Goal: Find specific page/section: Find specific page/section

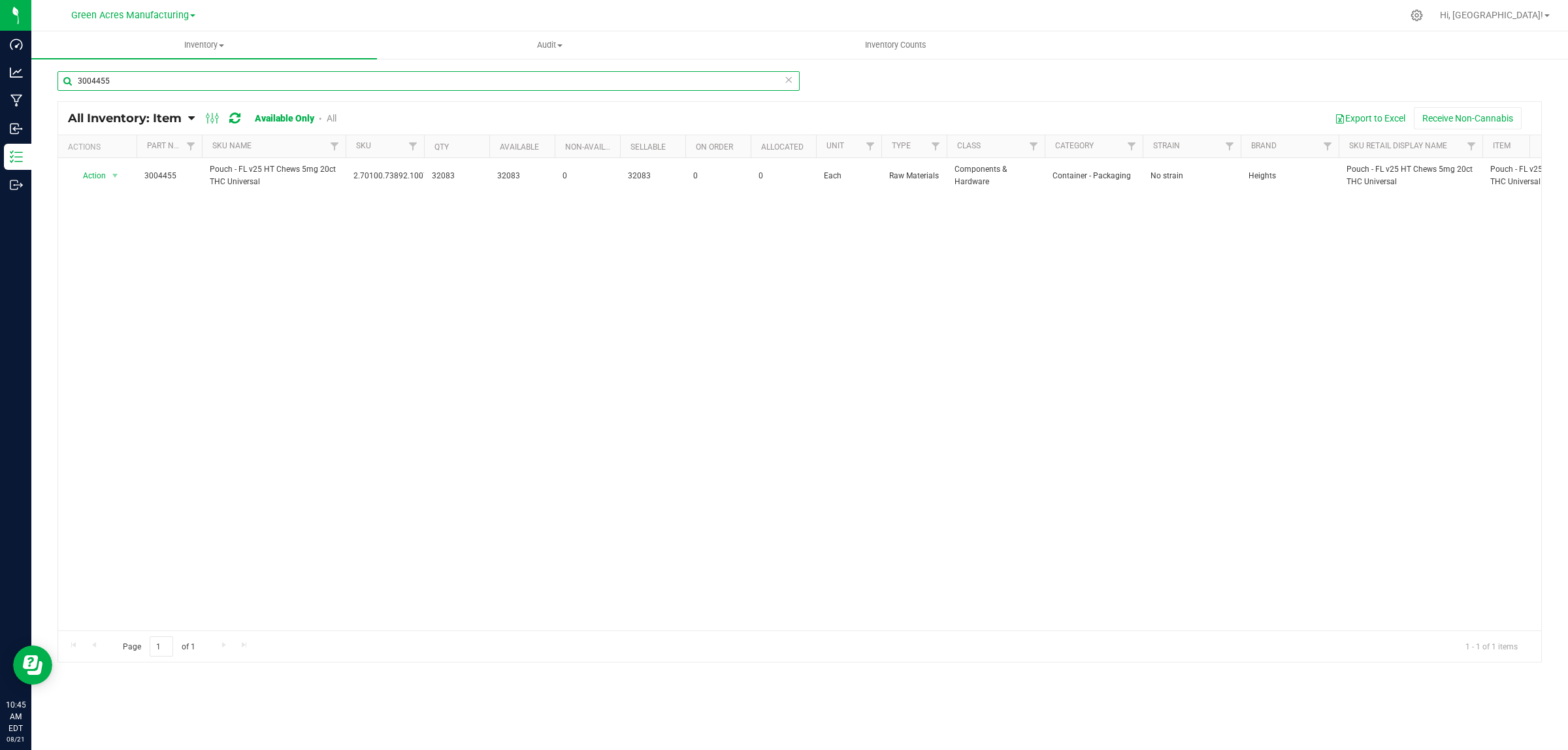
click at [159, 79] on input "3004455" at bounding box center [428, 81] width 742 height 20
click at [159, 78] on input "3004455" at bounding box center [428, 81] width 742 height 20
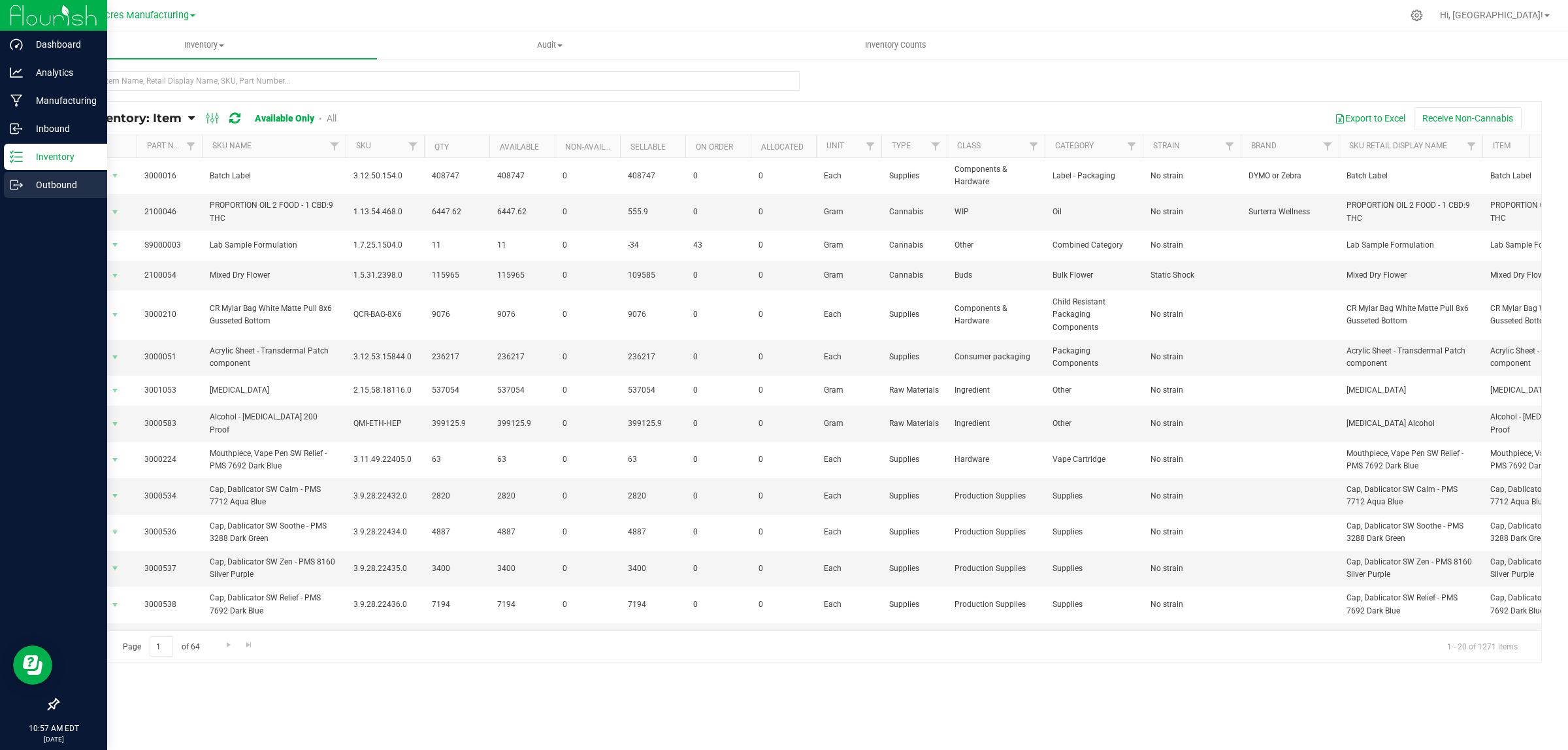
click at [17, 178] on icon at bounding box center [16, 184] width 13 height 13
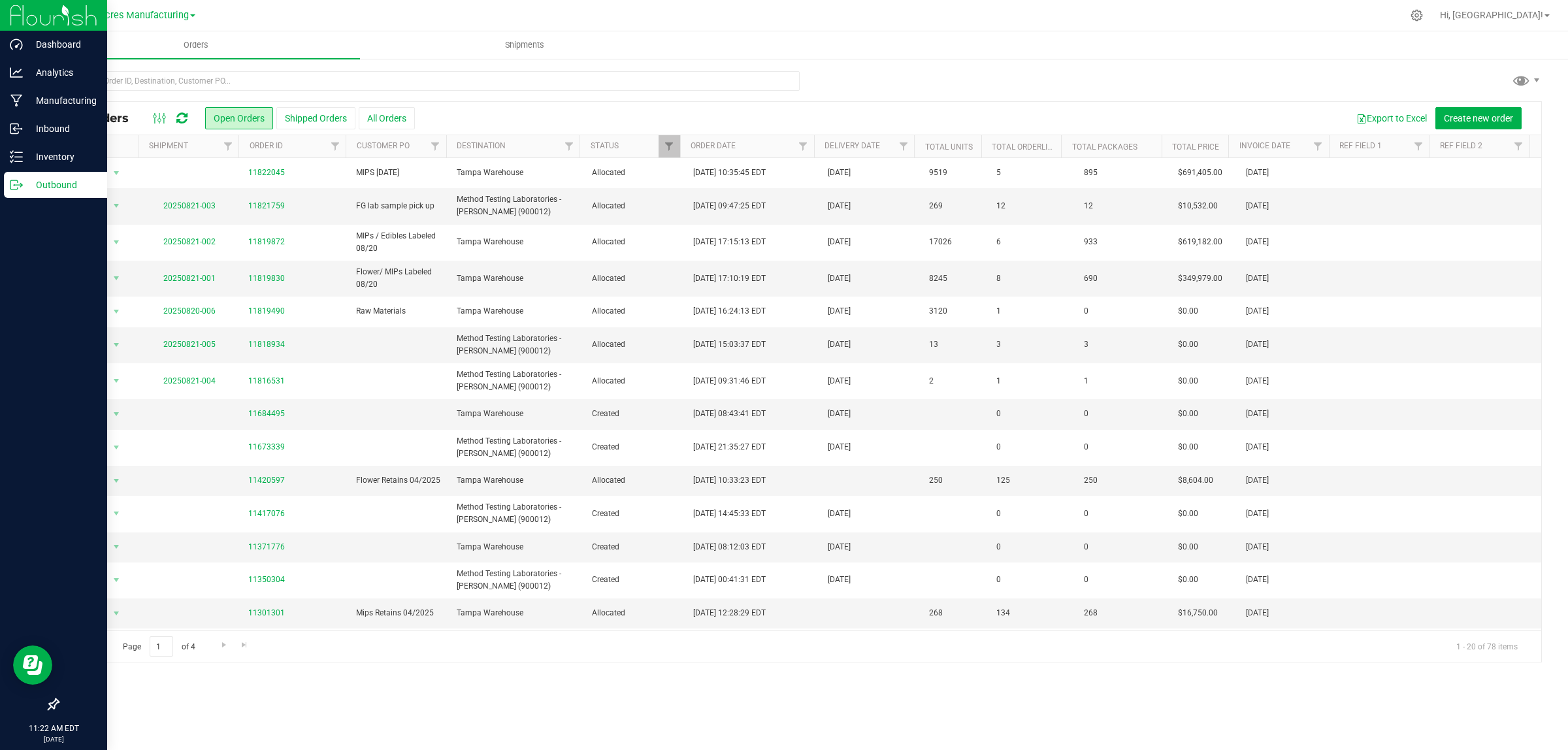
click at [126, 18] on span "Green Acres Manufacturing" at bounding box center [130, 15] width 117 height 11
click at [113, 79] on link "Tampa Warehouse" at bounding box center [132, 80] width 190 height 17
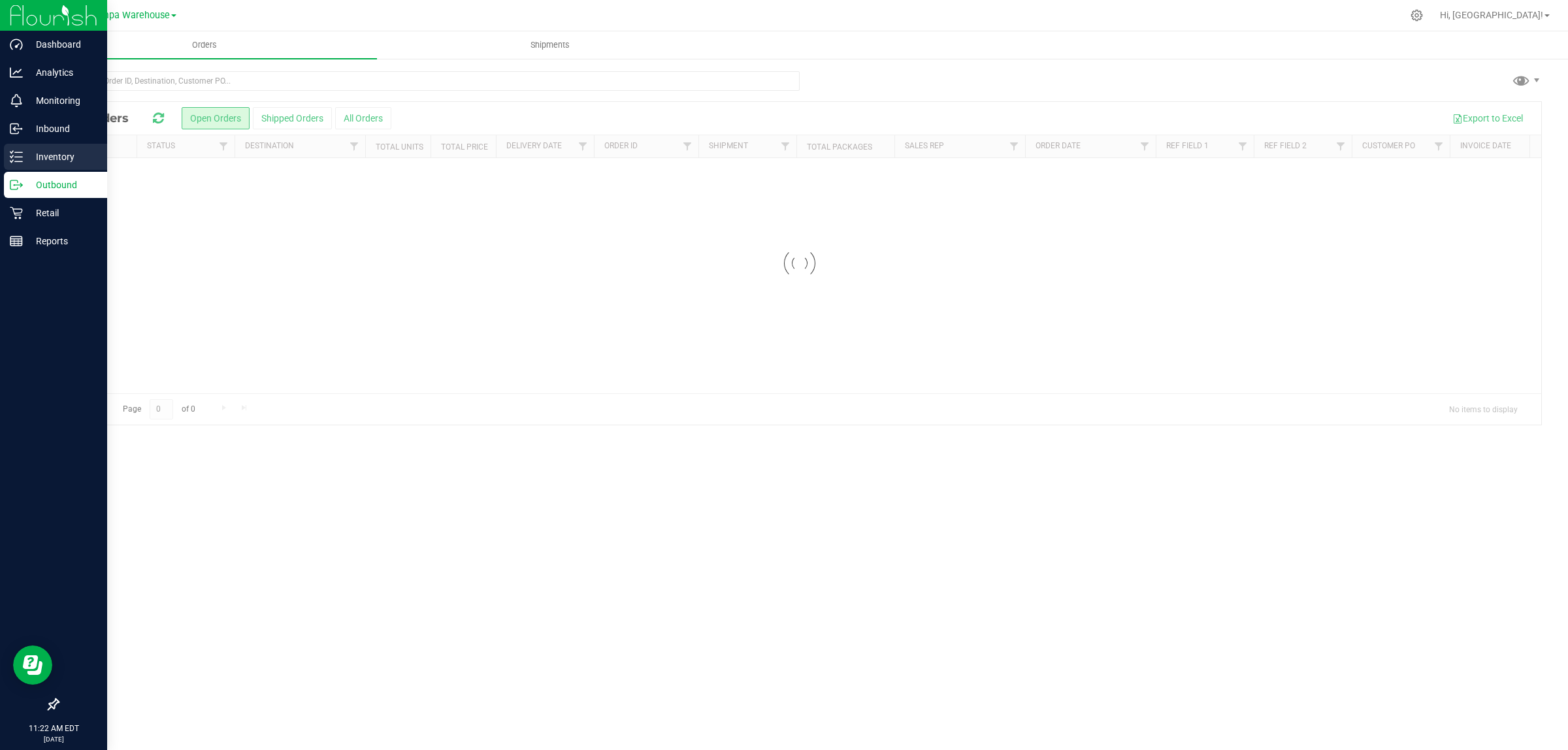
click at [15, 156] on icon at bounding box center [16, 157] width 13 height 13
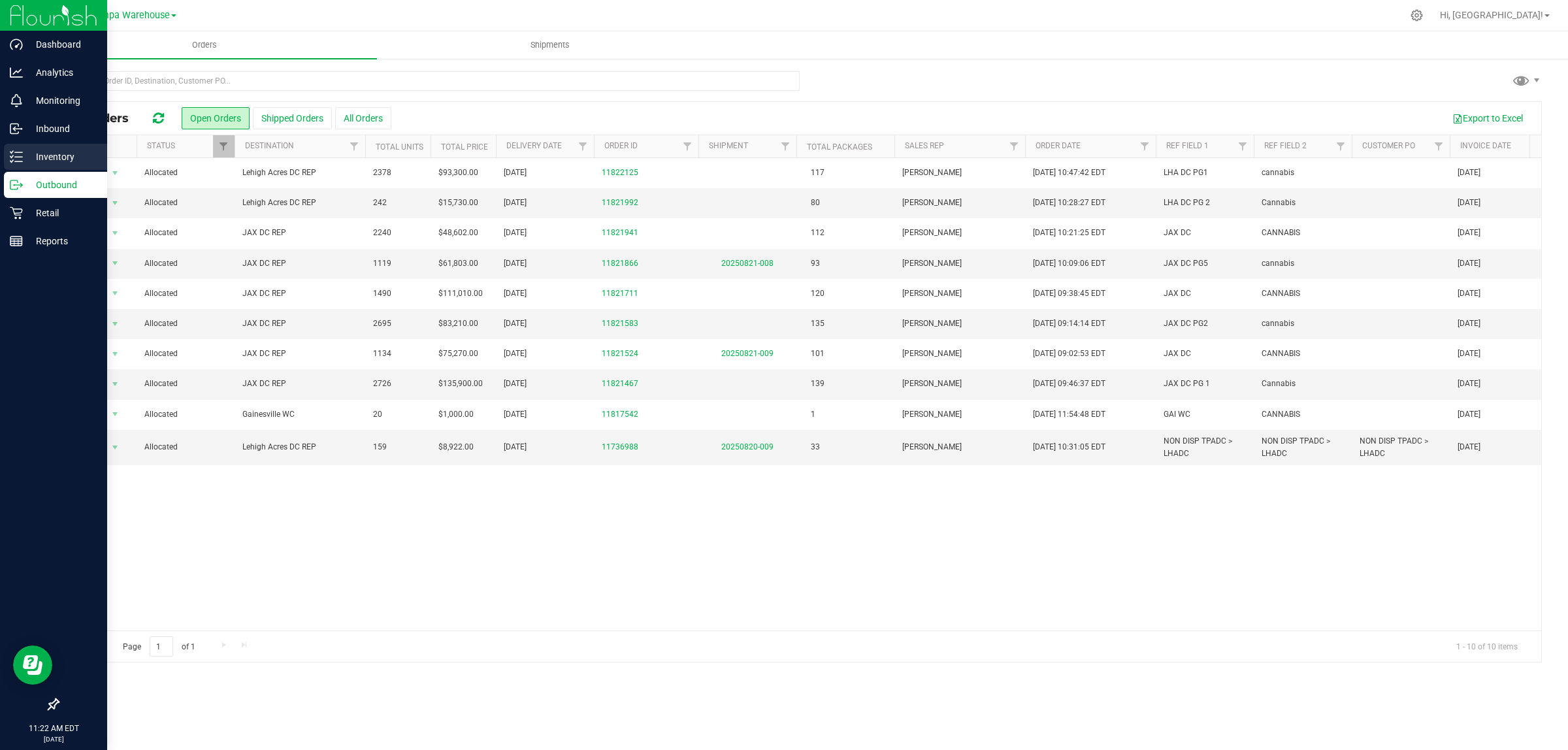
click at [14, 154] on icon at bounding box center [16, 157] width 13 height 13
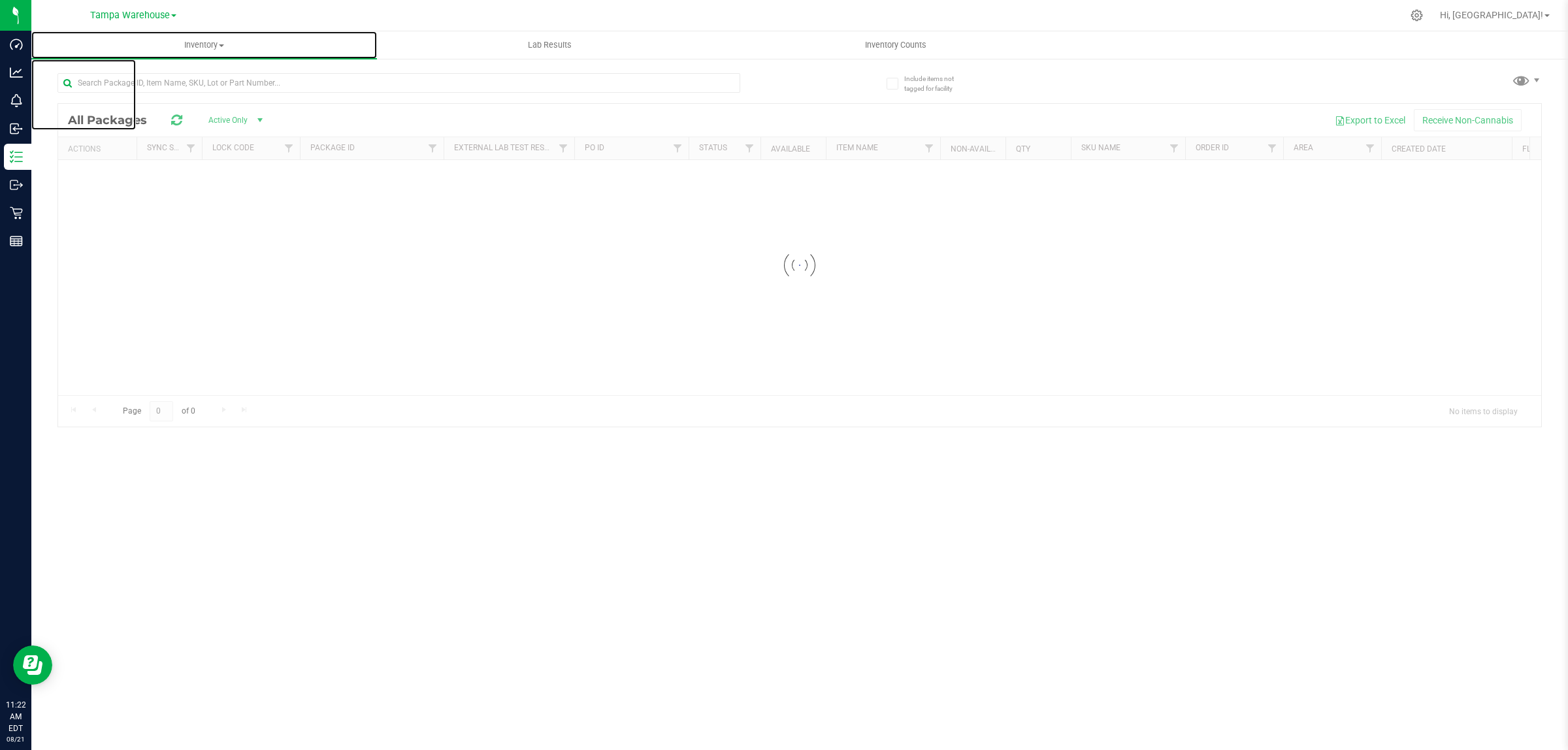
click at [196, 44] on span "Inventory" at bounding box center [204, 45] width 346 height 12
click at [181, 91] on li "All inventory" at bounding box center [204, 94] width 346 height 16
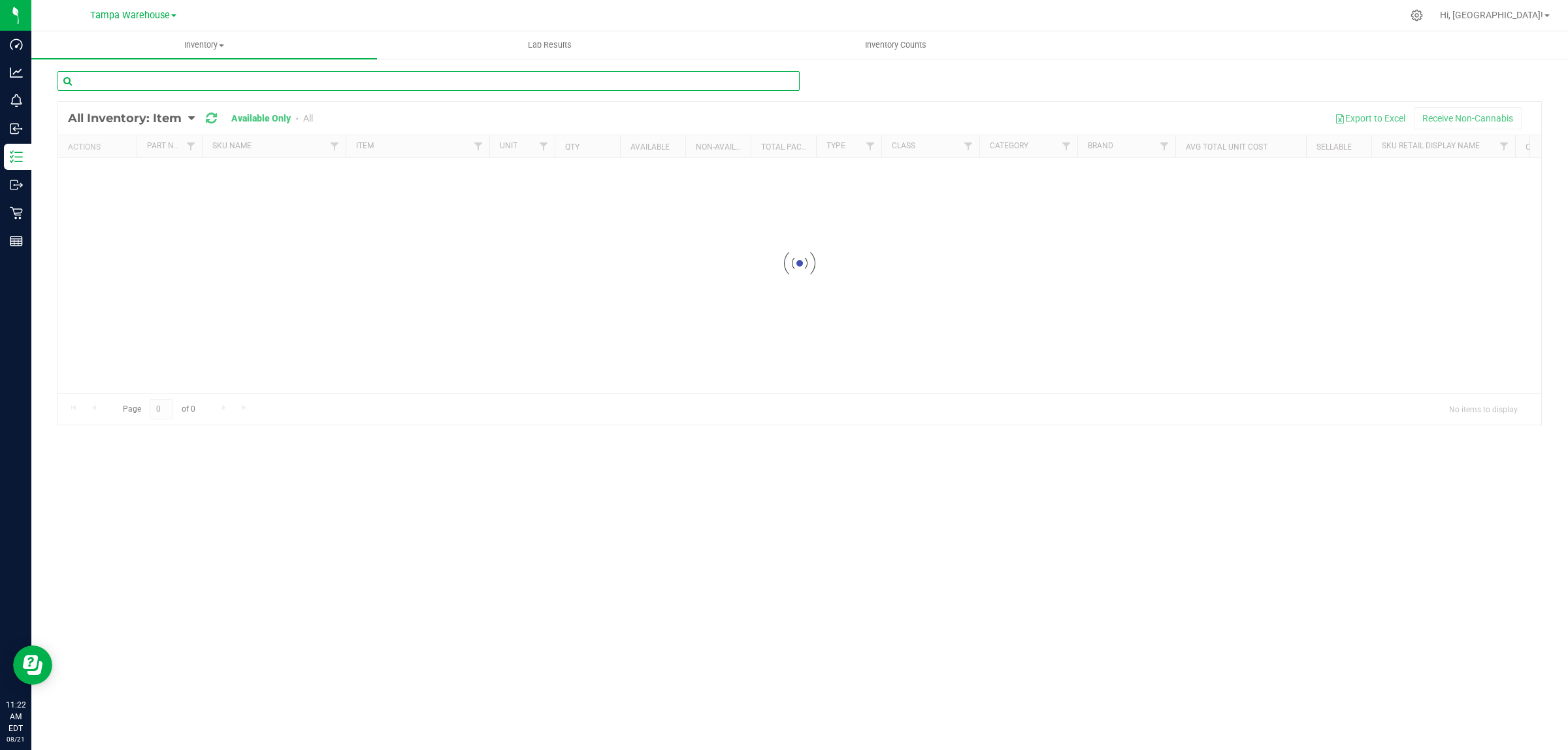
click at [198, 84] on input "text" at bounding box center [428, 81] width 742 height 20
type input "3002910"
